Goal: Information Seeking & Learning: Check status

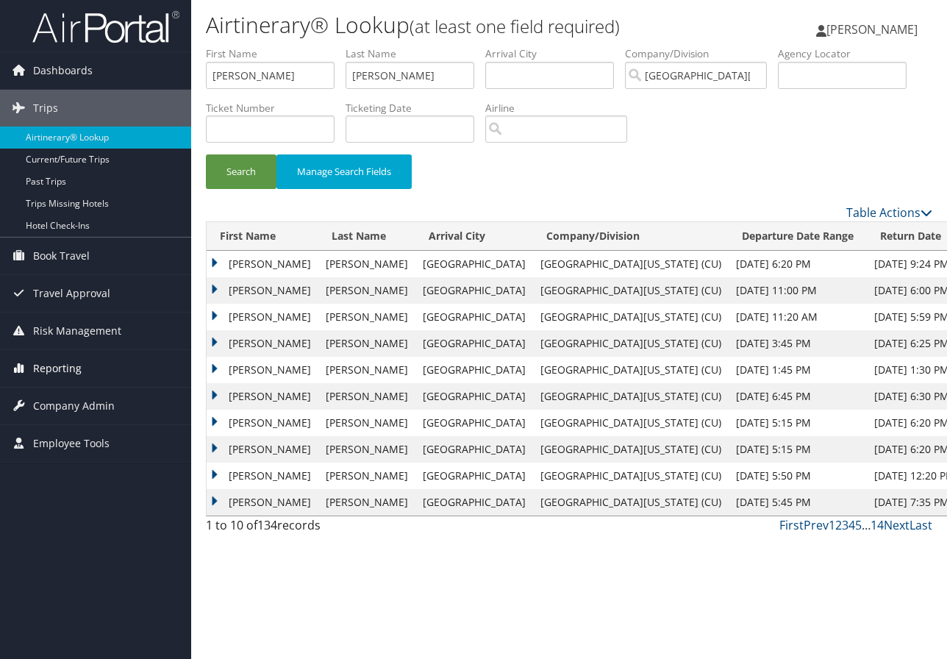
click at [63, 368] on span "Reporting" at bounding box center [57, 368] width 49 height 37
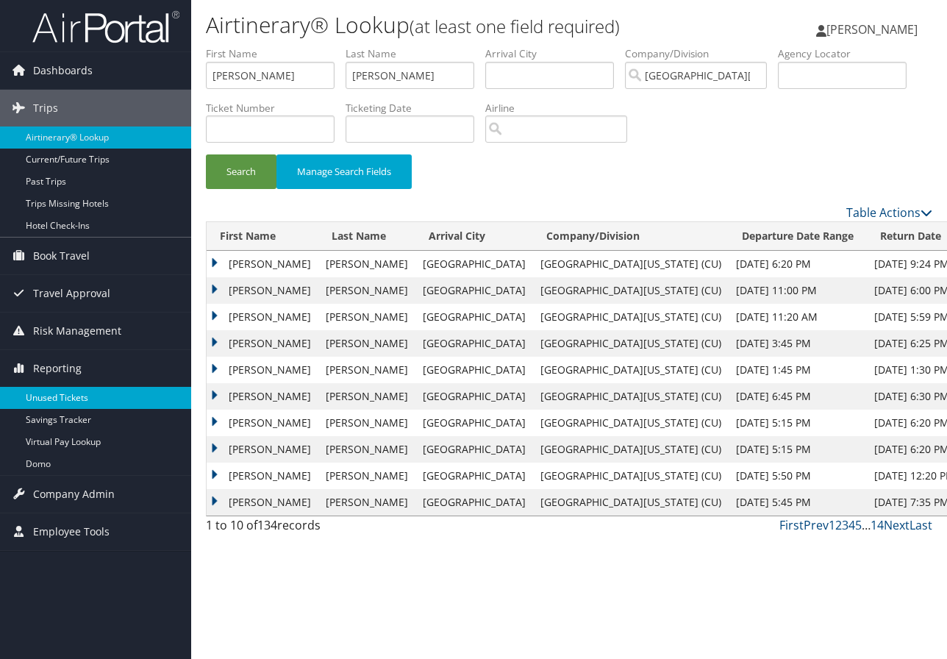
click at [63, 396] on link "Unused Tickets" at bounding box center [95, 398] width 191 height 22
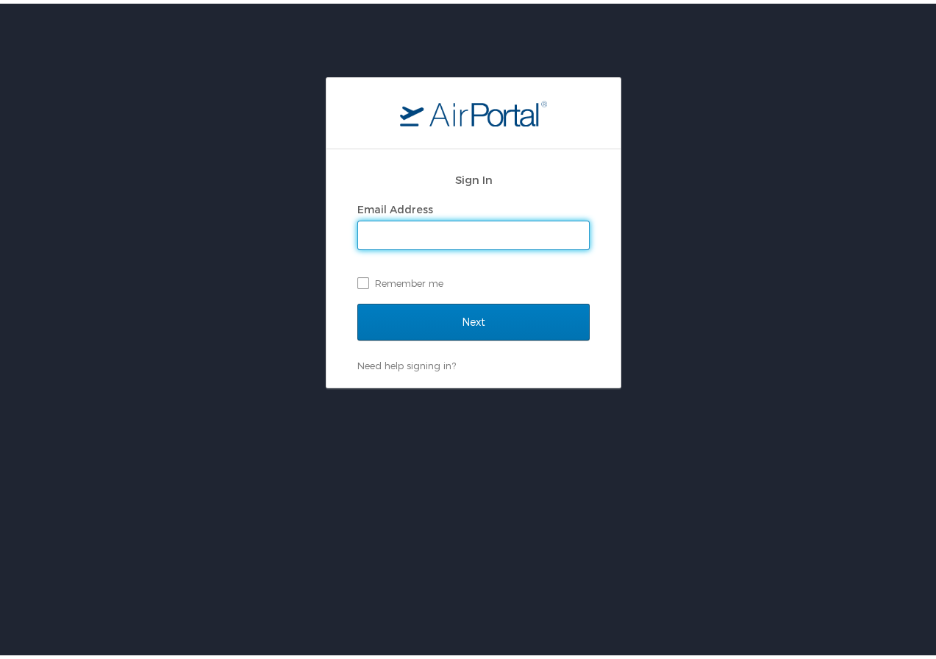
type input "marie.larsen@cbtravel.com"
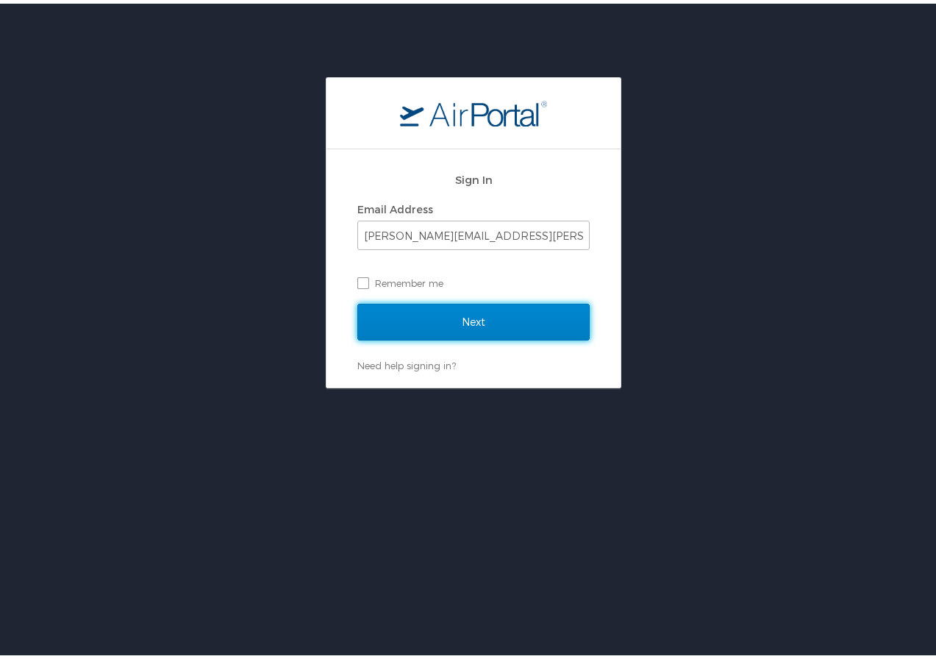
click at [453, 309] on input "Next" at bounding box center [473, 318] width 232 height 37
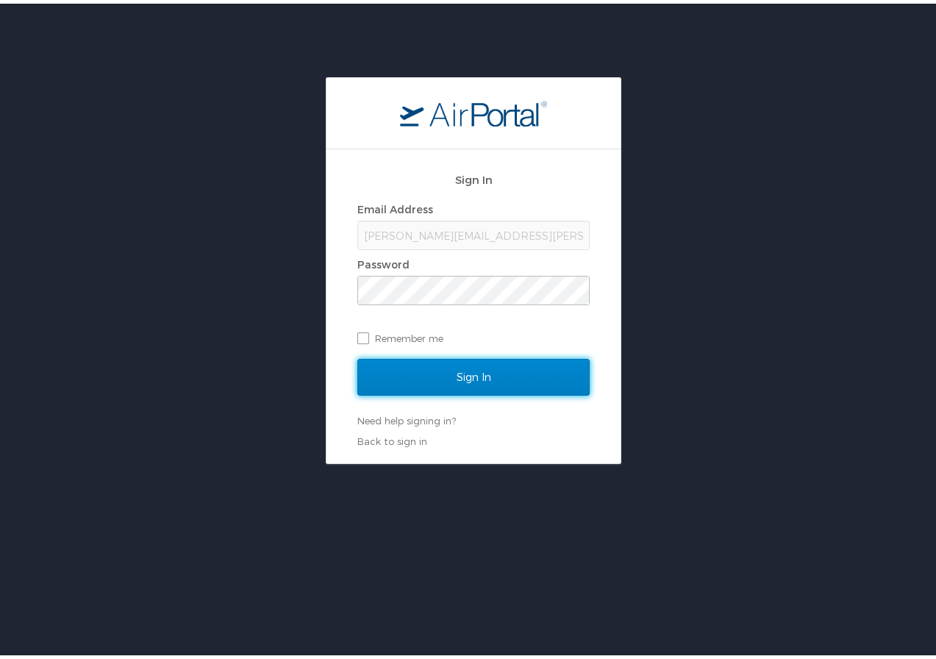
click at [454, 360] on input "Sign In" at bounding box center [473, 373] width 232 height 37
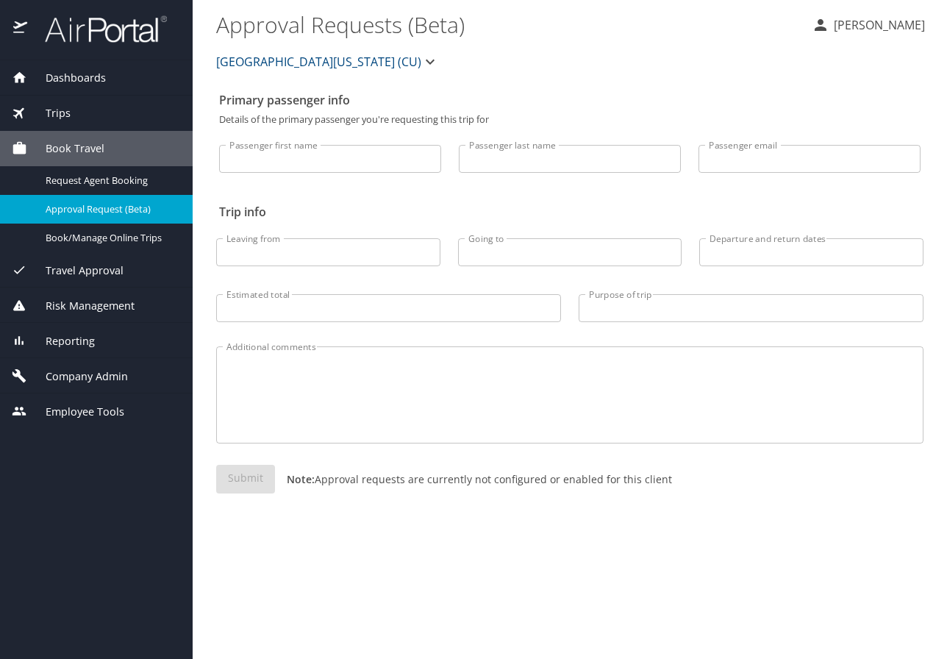
click at [84, 338] on span "Reporting" at bounding box center [61, 341] width 68 height 16
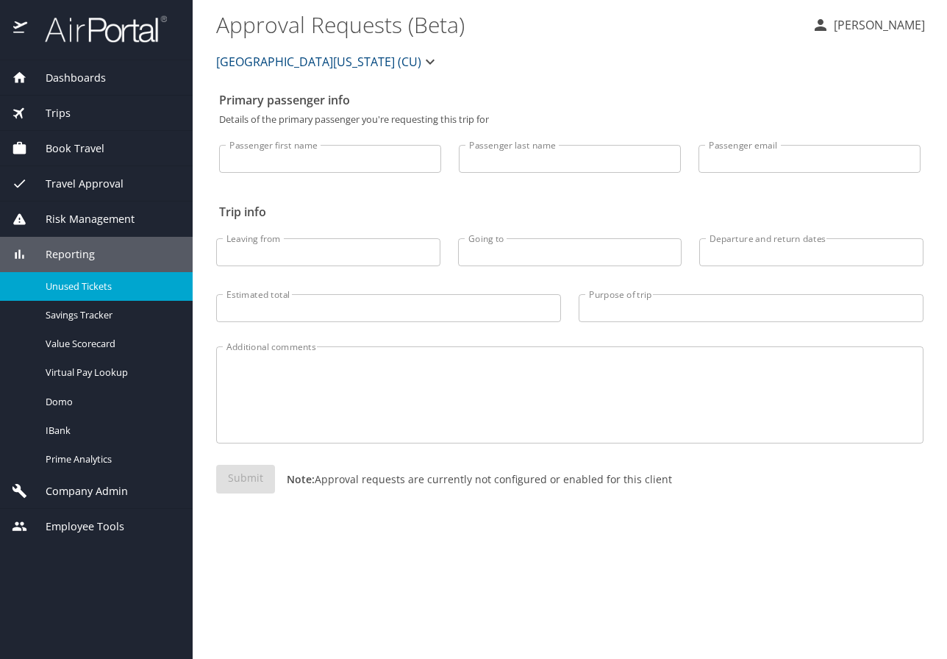
click at [103, 283] on span "Unused Tickets" at bounding box center [110, 286] width 129 height 14
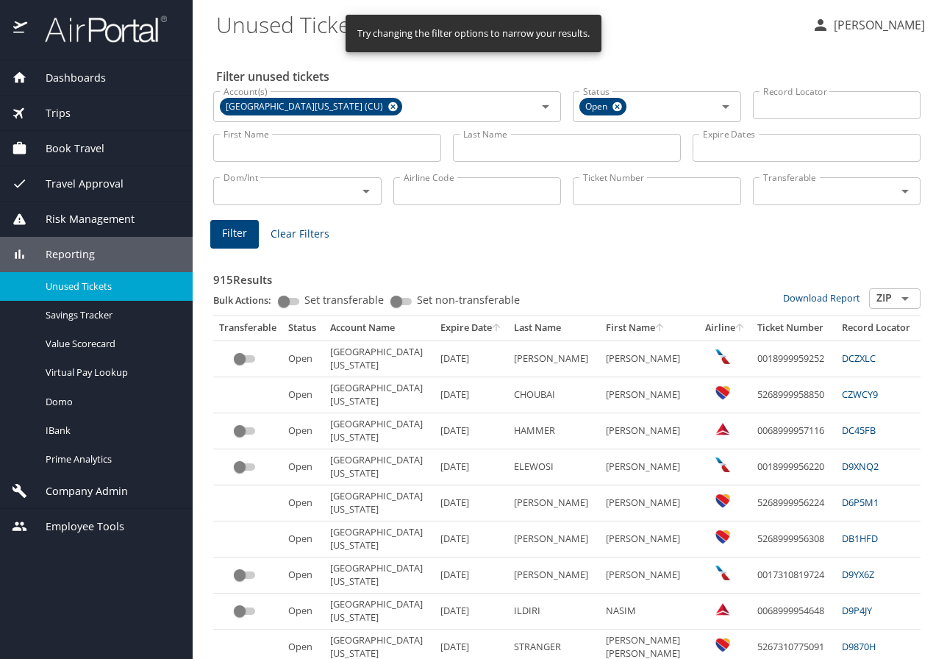
click at [310, 149] on input "First Name" at bounding box center [327, 148] width 228 height 28
type input "nasim"
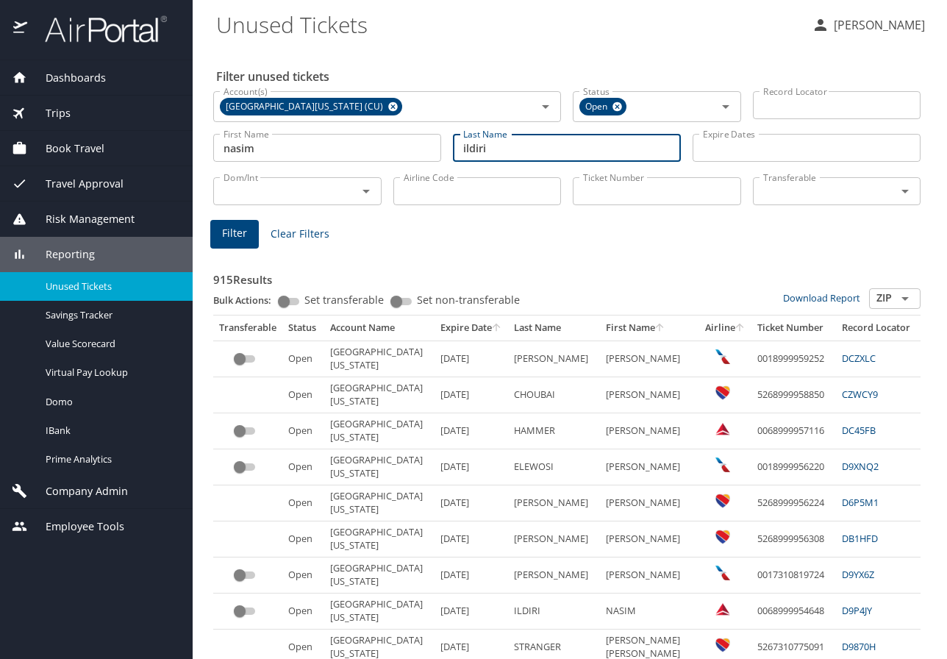
type input "ildiri"
click at [243, 237] on span "Filter" at bounding box center [234, 233] width 25 height 18
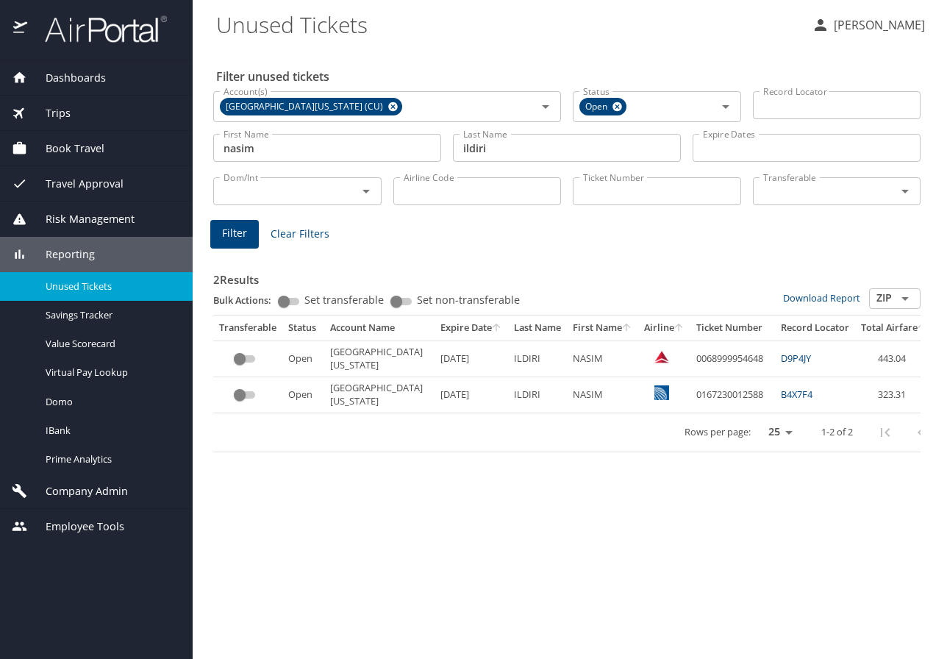
click at [781, 394] on link "B4X7F4" at bounding box center [797, 393] width 32 height 13
click at [781, 360] on link "D9P4JY" at bounding box center [796, 357] width 30 height 13
drag, startPoint x: 745, startPoint y: 358, endPoint x: 675, endPoint y: 363, distance: 70.0
click at [690, 363] on td "0068999954648" at bounding box center [732, 358] width 85 height 36
copy td "0068999954648"
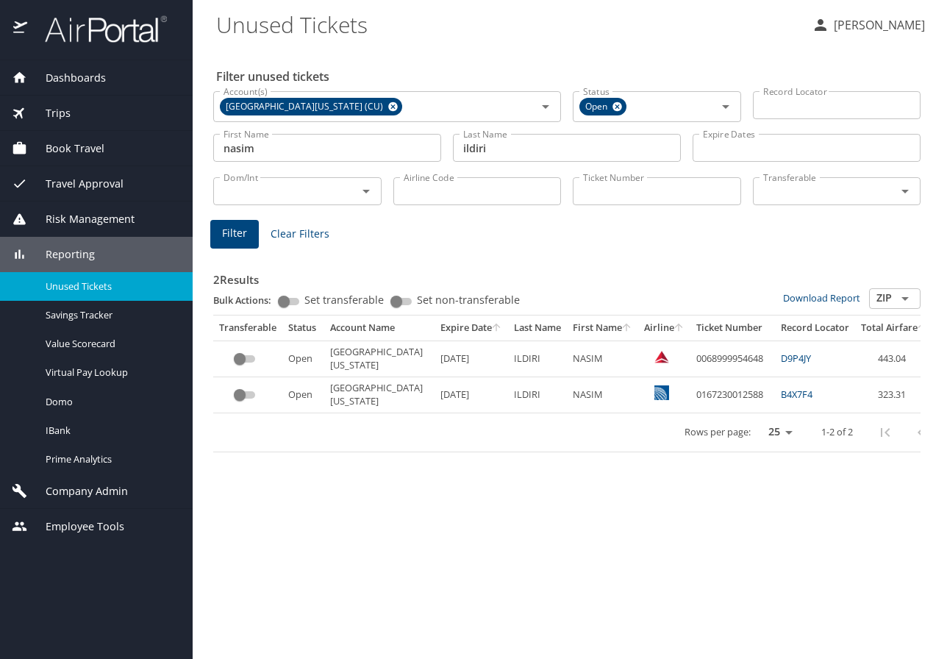
click at [910, 564] on div "Filter unused tickets Account(s) University of Colorado (CU) Account(s) Status …" at bounding box center [569, 353] width 707 height 612
click at [939, 592] on main "Unused Tickets Marie Larsen Filter unused tickets Account(s) University of Colo…" at bounding box center [570, 329] width 754 height 659
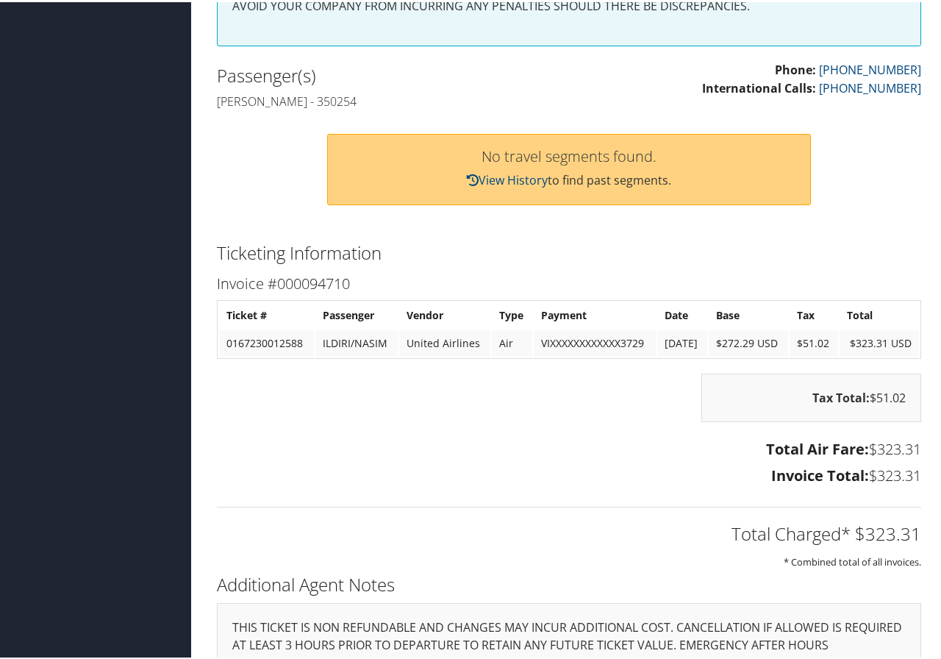
scroll to position [588, 0]
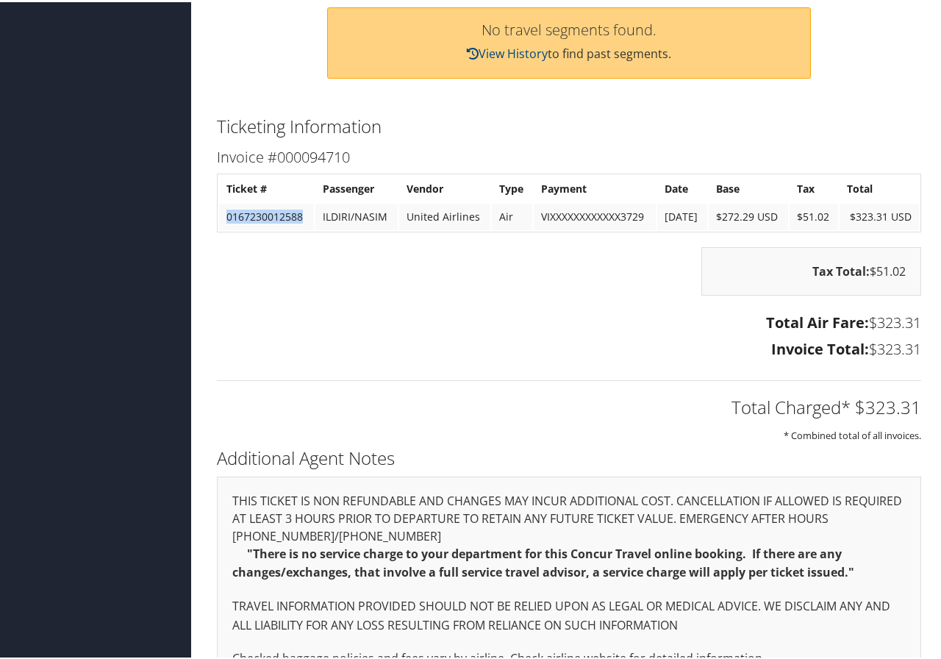
drag, startPoint x: 304, startPoint y: 216, endPoint x: 219, endPoint y: 215, distance: 84.5
click at [219, 215] on td "0167230012588" at bounding box center [266, 214] width 95 height 26
copy td "0167230012588"
click at [907, 455] on h2 "Additional Agent Notes" at bounding box center [569, 455] width 704 height 25
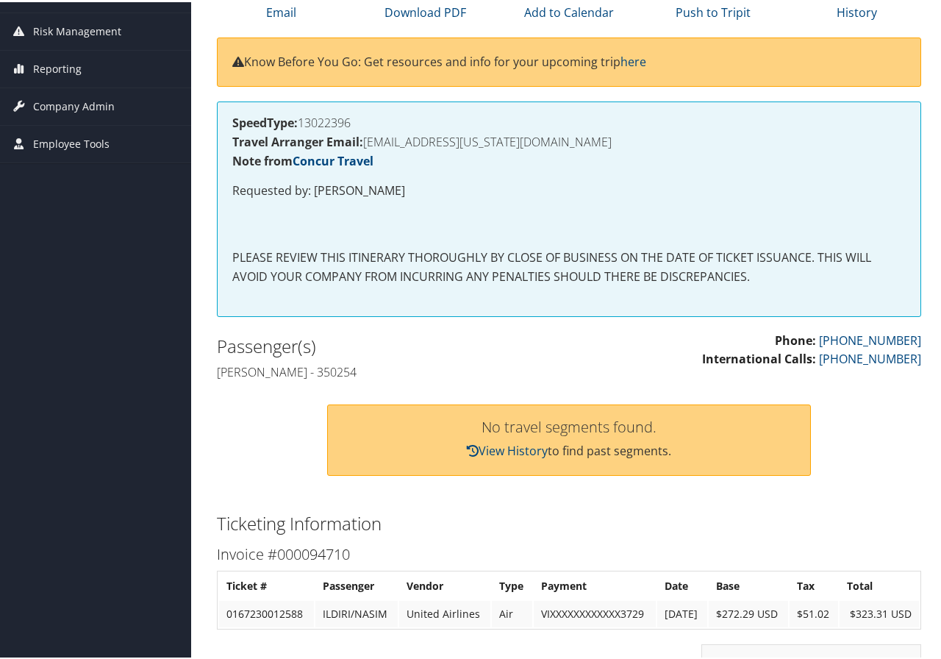
scroll to position [0, 0]
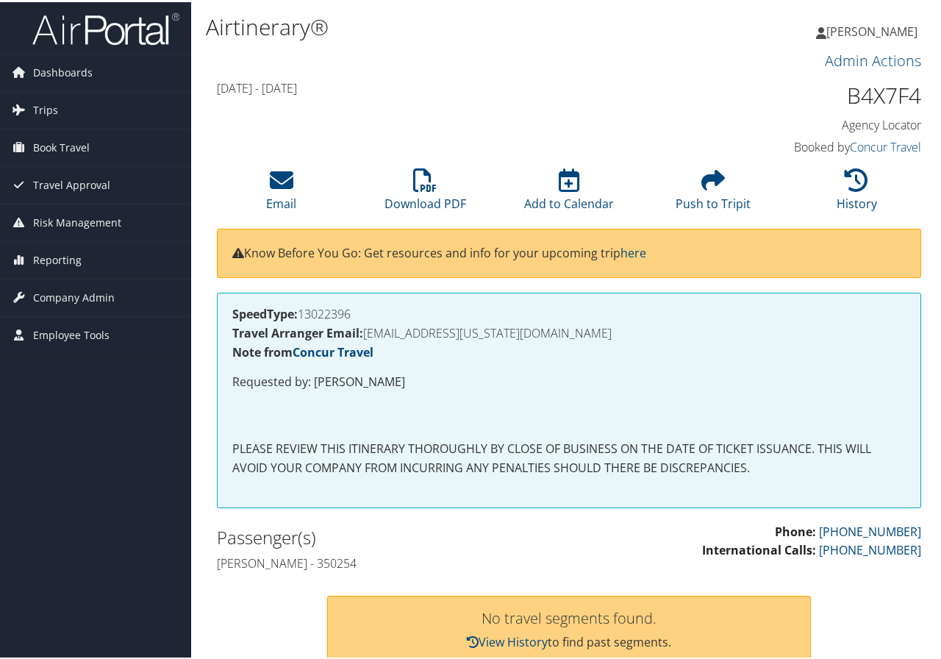
click at [878, 591] on div "No travel segments found. View History to find past segments." at bounding box center [569, 627] width 726 height 104
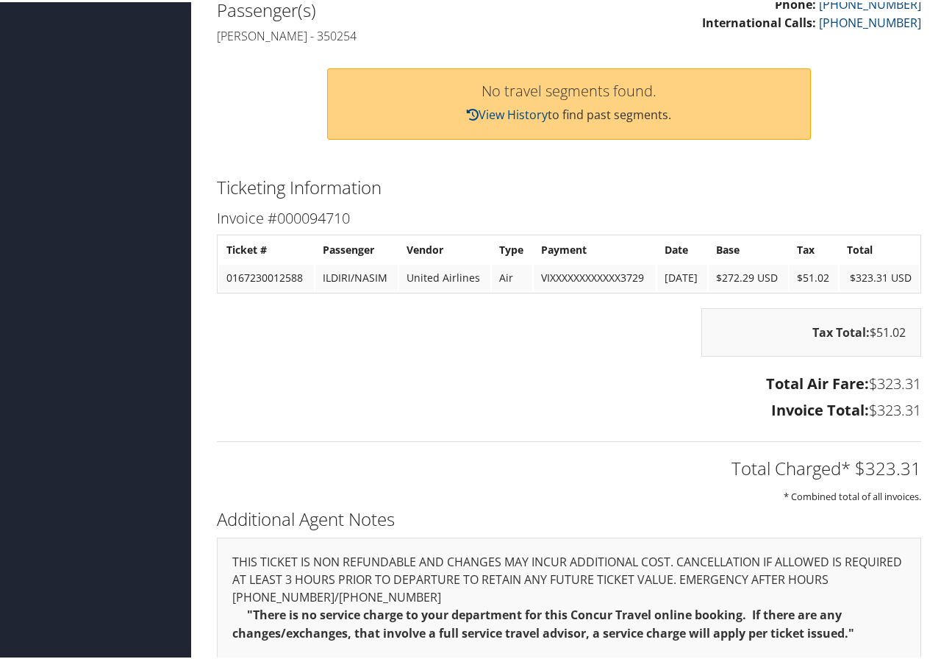
scroll to position [659, 0]
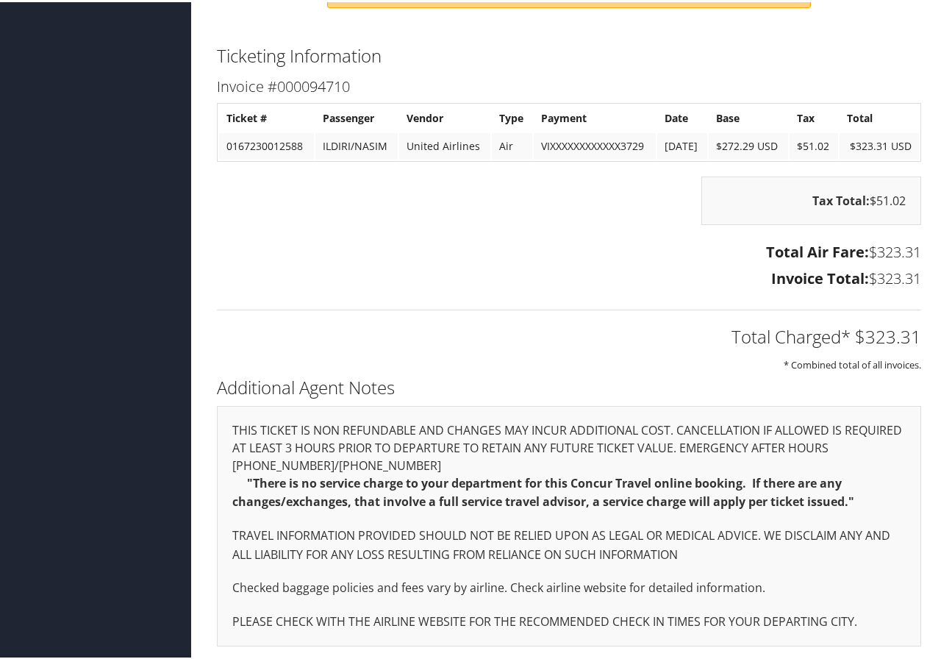
click at [914, 392] on h2 "Additional Agent Notes" at bounding box center [569, 385] width 704 height 25
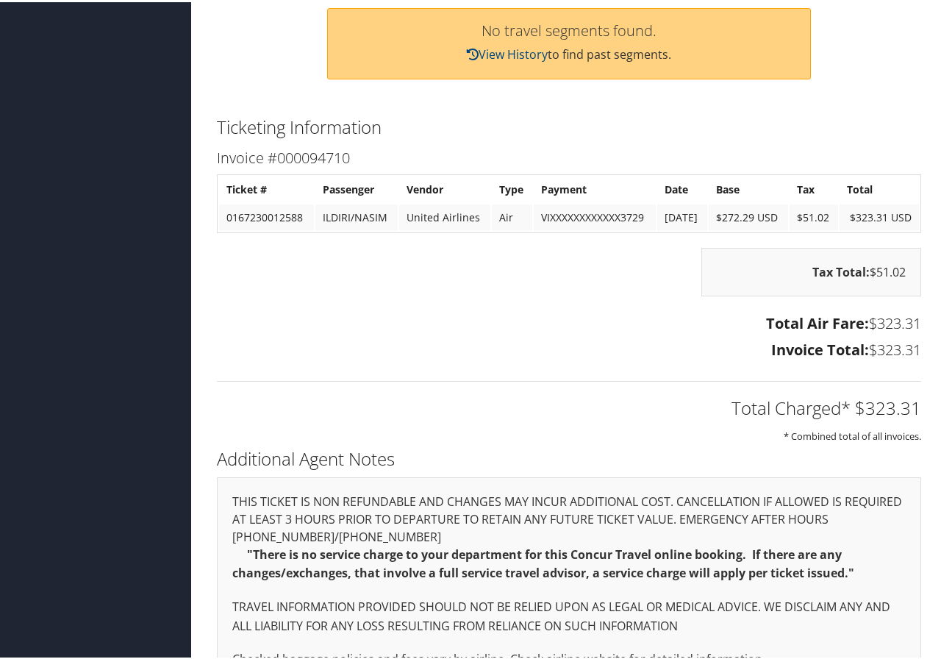
scroll to position [438, 0]
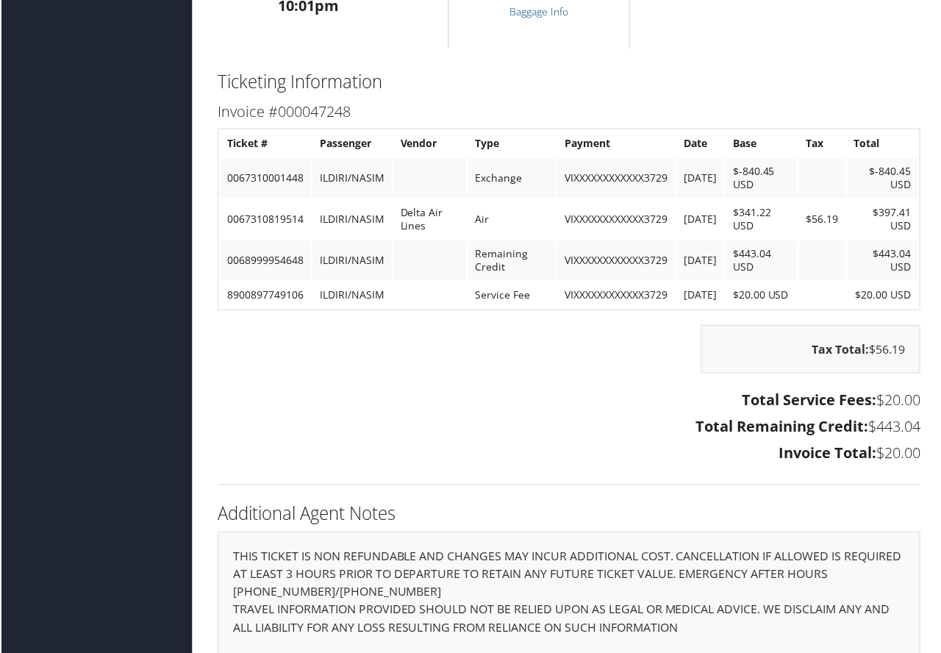
scroll to position [1396, 0]
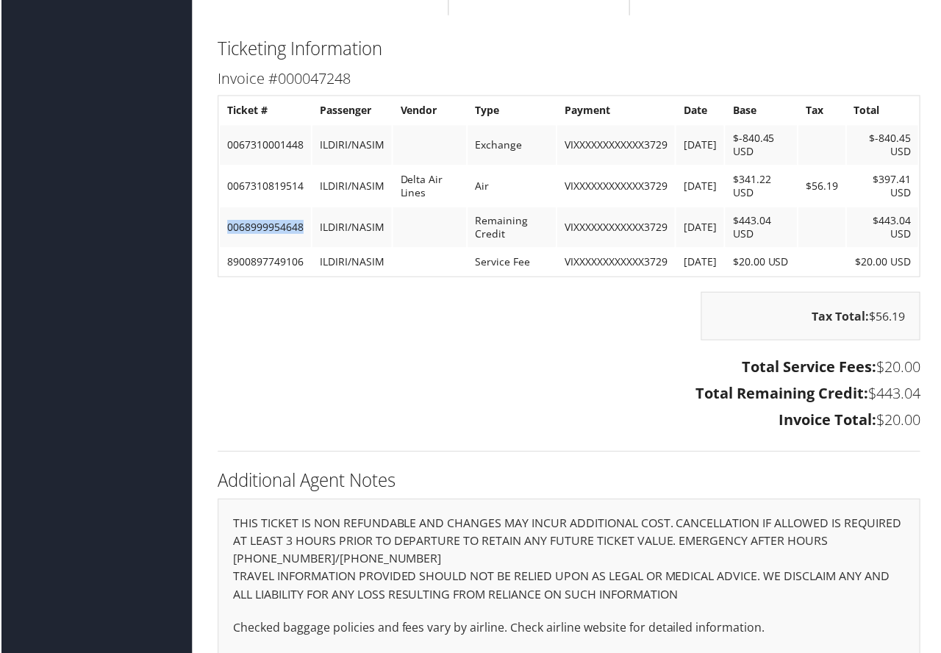
drag, startPoint x: 302, startPoint y: 225, endPoint x: 223, endPoint y: 228, distance: 79.4
click at [223, 228] on td "0068999954648" at bounding box center [264, 228] width 91 height 40
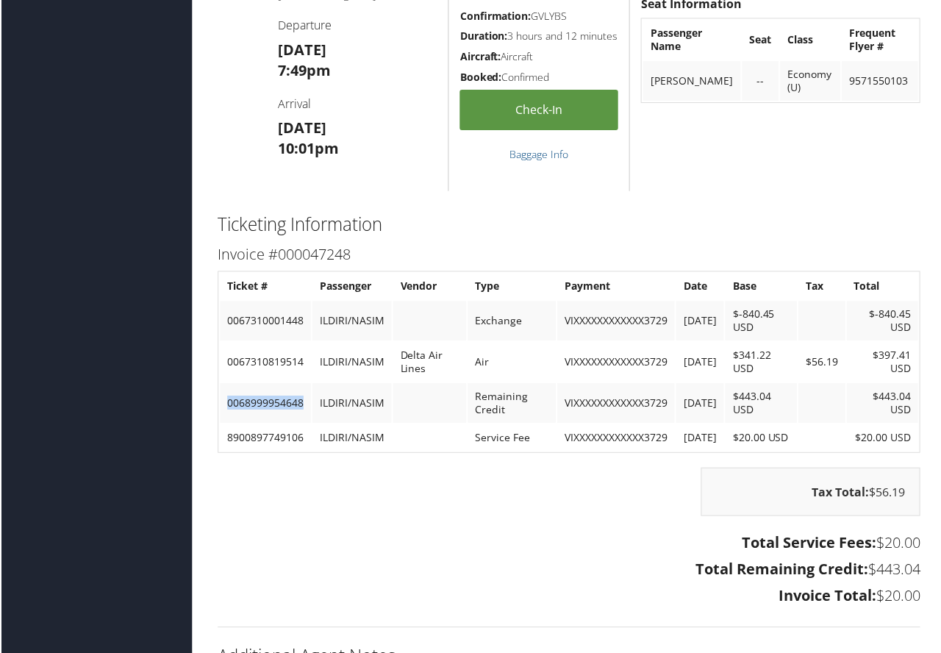
scroll to position [1249, 0]
